Goal: Task Accomplishment & Management: Use online tool/utility

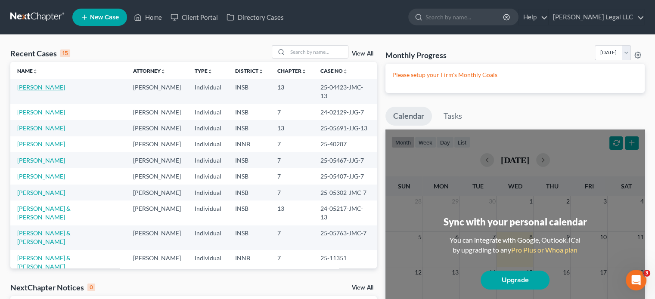
click at [46, 86] on link "[PERSON_NAME]" at bounding box center [41, 87] width 48 height 7
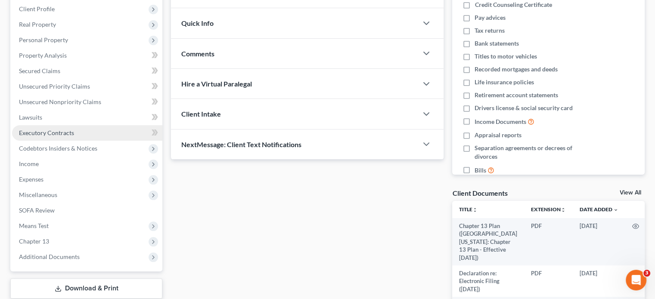
scroll to position [172, 0]
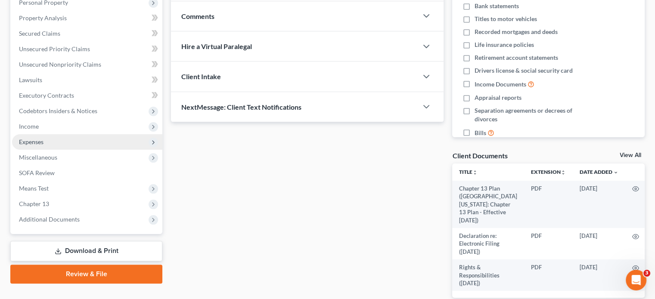
click at [37, 141] on span "Expenses" at bounding box center [31, 141] width 25 height 7
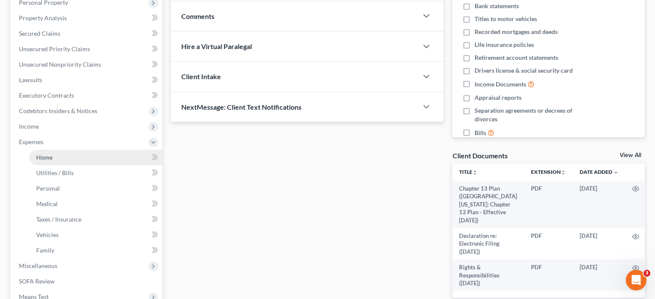
click at [40, 160] on span "Home" at bounding box center [44, 157] width 16 height 7
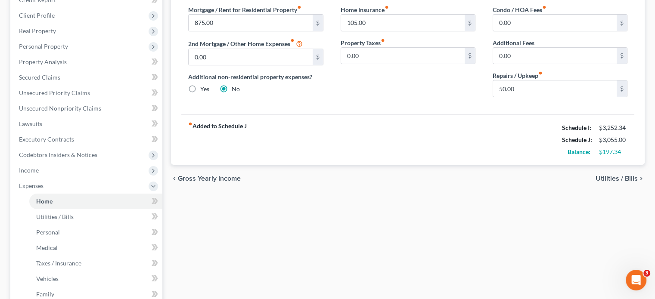
scroll to position [86, 0]
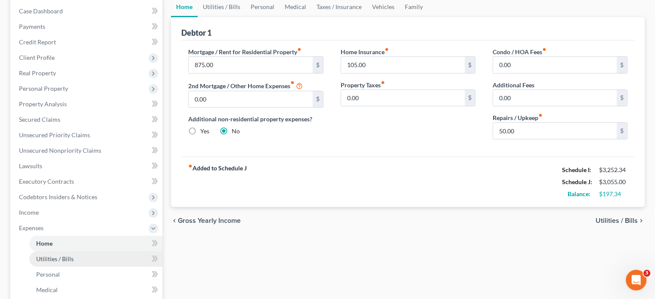
click at [52, 259] on span "Utilities / Bills" at bounding box center [54, 258] width 37 height 7
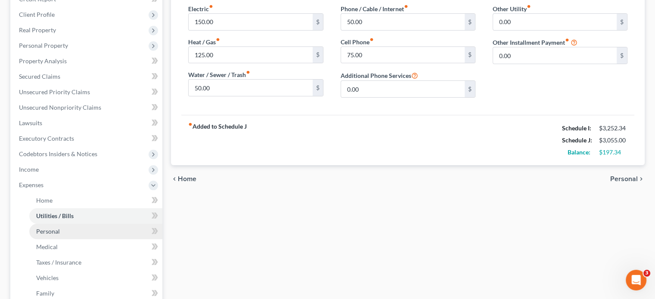
click at [41, 234] on span "Personal" at bounding box center [48, 231] width 24 height 7
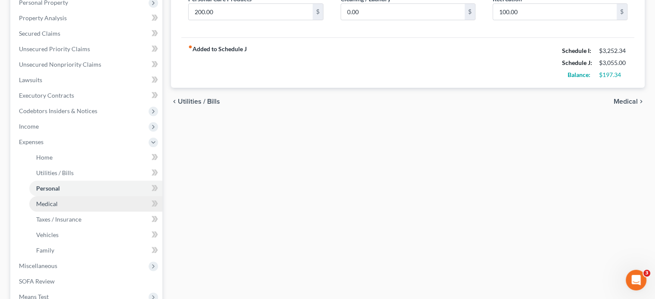
click at [67, 203] on link "Medical" at bounding box center [95, 204] width 133 height 16
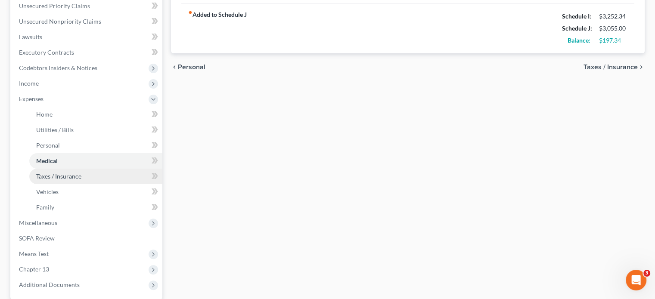
click at [52, 175] on span "Taxes / Insurance" at bounding box center [58, 176] width 45 height 7
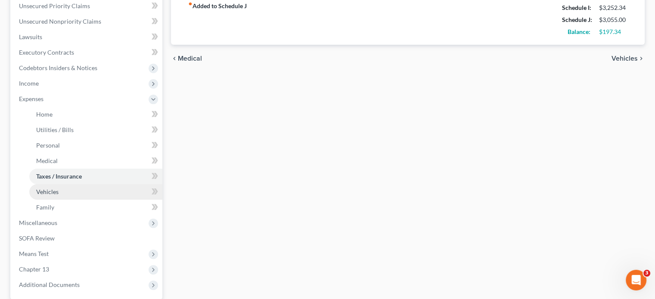
click at [58, 191] on link "Vehicles" at bounding box center [95, 192] width 133 height 16
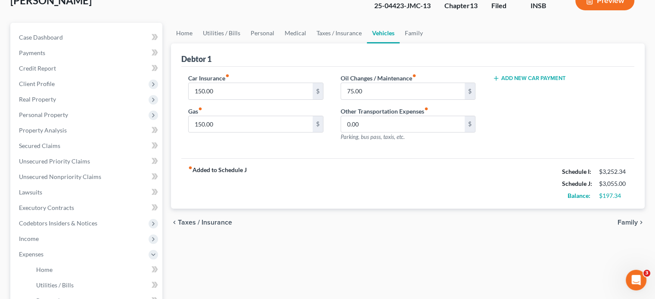
scroll to position [43, 0]
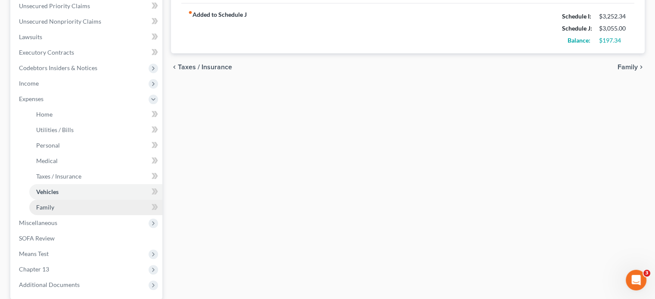
click at [40, 204] on span "Family" at bounding box center [45, 207] width 18 height 7
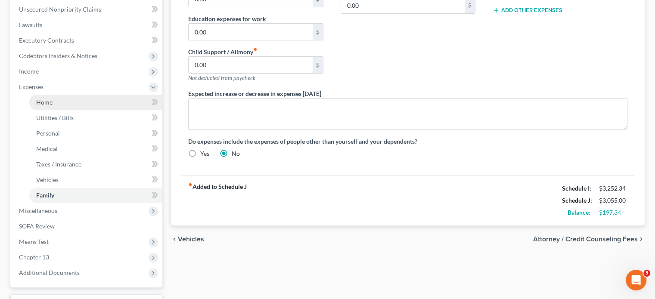
scroll to position [258, 0]
